Goal: Communication & Community: Answer question/provide support

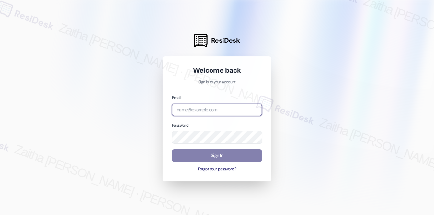
click at [189, 111] on input "email" at bounding box center [217, 110] width 90 height 13
type input "automated-surveys-a_c_lewis-zaitha.mae.[PERSON_NAME]@a_c_[DOMAIN_NAME]"
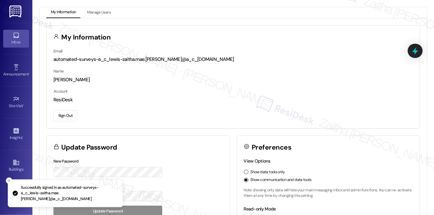
click at [18, 41] on div "Inbox" at bounding box center [16, 42] width 32 height 6
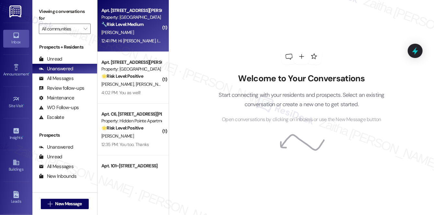
click at [141, 31] on div "[PERSON_NAME]" at bounding box center [131, 32] width 61 height 8
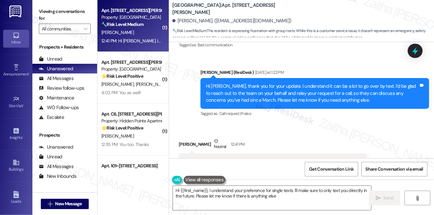
type textarea "Hi {{first_name}}, I understand your preference for single texts. I'll make sur…"
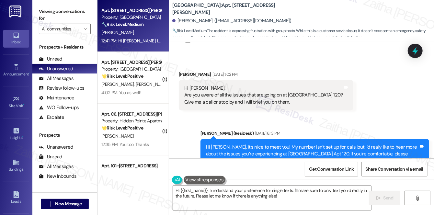
scroll to position [25, 0]
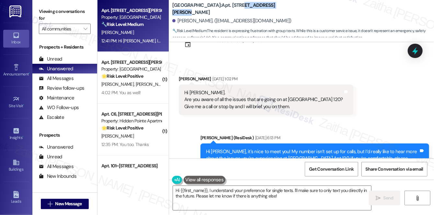
drag, startPoint x: 253, startPoint y: 7, endPoint x: 323, endPoint y: 8, distance: 70.6
click at [323, 8] on div "Hampton Court Apartments: Apt. [STREET_ADDRESS][PERSON_NAME][PERSON_NAME]. ([EM…" at bounding box center [303, 20] width 262 height 36
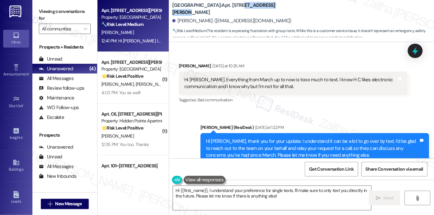
scroll to position [201, 0]
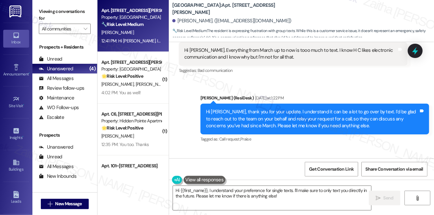
click at [328, 77] on div "Received via SMS [PERSON_NAME] [DATE] at 10:25 AM Hi [PERSON_NAME]. Everything …" at bounding box center [293, 54] width 238 height 52
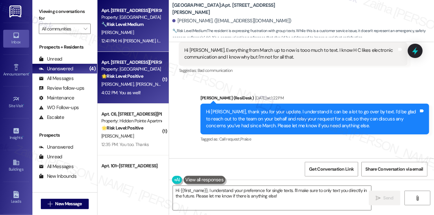
click at [139, 100] on div "Apt. 20, [STREET_ADDRESS][PERSON_NAME] Property: [GEOGRAPHIC_DATA] Apartments 🌟…" at bounding box center [132, 78] width 71 height 52
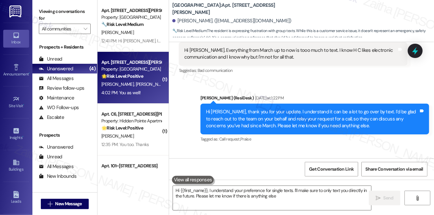
type textarea "Hi {{first_name}}, I understand your preference for single texts. I'll make sur…"
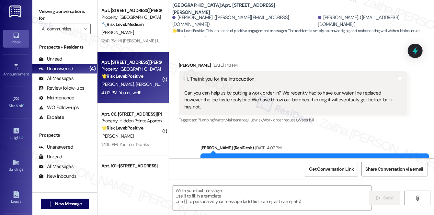
type textarea "Fetching suggested responses. Please feel free to read through the conversation…"
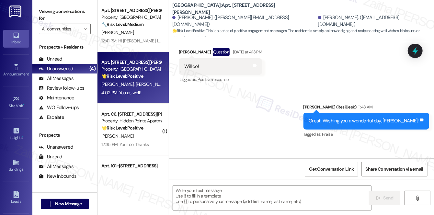
scroll to position [754, 0]
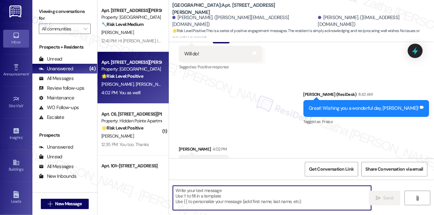
click at [234, 199] on textarea at bounding box center [272, 198] width 198 height 24
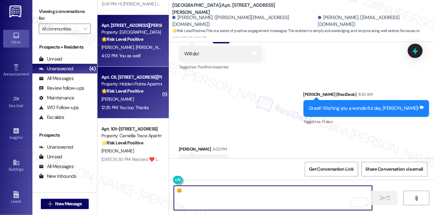
scroll to position [38, 0]
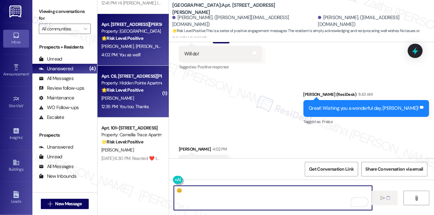
type textarea "😊"
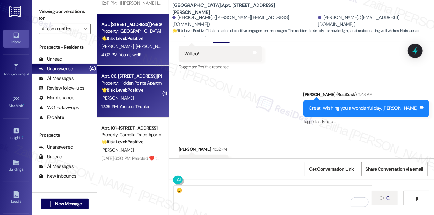
click at [141, 98] on div "[PERSON_NAME]" at bounding box center [131, 98] width 61 height 8
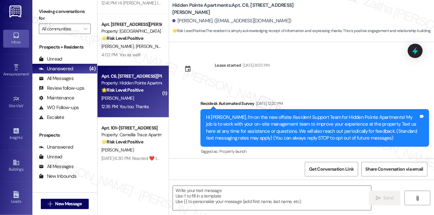
scroll to position [2095, 0]
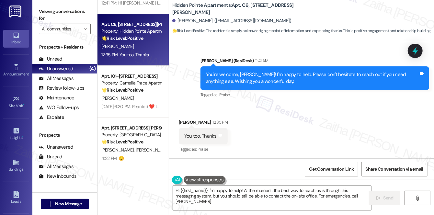
type textarea "Hi {{first_name}}, I'm happy to help! At the moment, the best way to reach us i…"
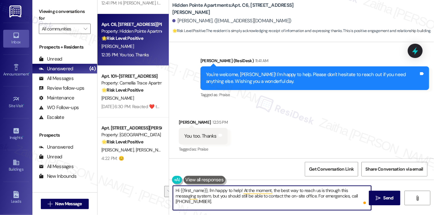
drag, startPoint x: 176, startPoint y: 190, endPoint x: 363, endPoint y: 200, distance: 186.8
click at [363, 200] on div "Hi {{first_name}}, I'm happy to help! At the moment, the best way to reach us i…" at bounding box center [272, 198] width 199 height 25
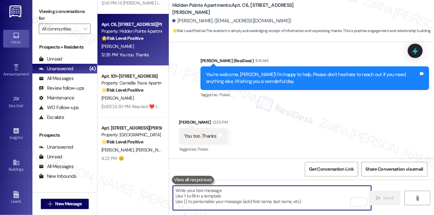
click at [228, 201] on textarea "To enrich screen reader interactions, please activate Accessibility in Grammarl…" at bounding box center [272, 198] width 198 height 24
type textarea "😊"
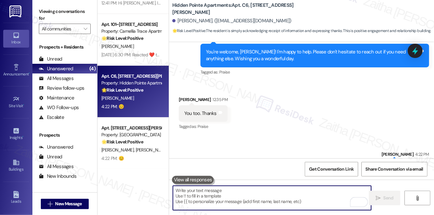
scroll to position [2140, 0]
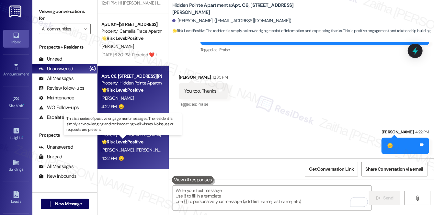
click at [133, 142] on strong "🌟 Risk Level: Positive" at bounding box center [122, 142] width 42 height 6
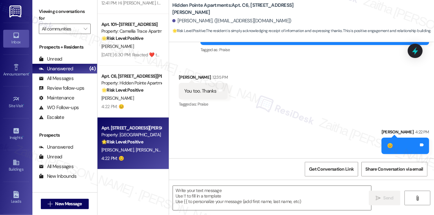
type textarea "Fetching suggested responses. Please feel free to read through the conversation…"
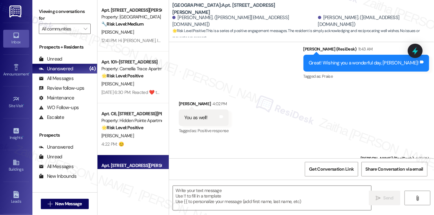
scroll to position [0, 0]
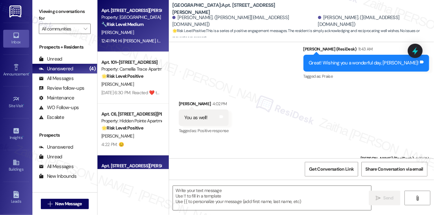
click at [144, 35] on div "[PERSON_NAME]" at bounding box center [131, 32] width 61 height 8
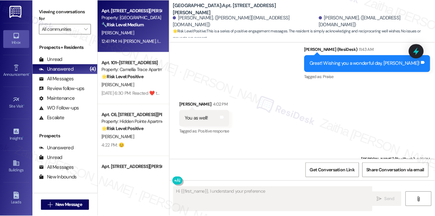
scroll to position [260, 0]
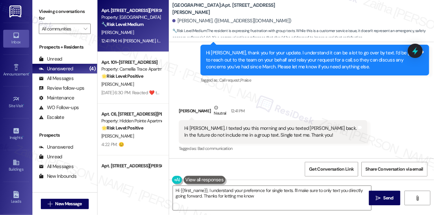
type textarea "Hi {{first_name}}, I understand your preference for single texts. I'll make sur…"
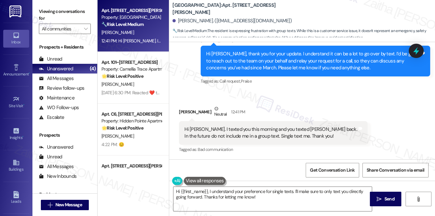
scroll to position [259, 0]
